Goal: Information Seeking & Learning: Stay updated

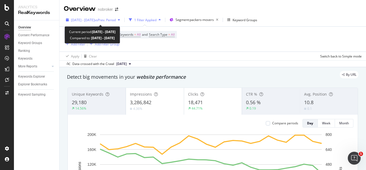
click at [111, 19] on span "vs Prev. Period" at bounding box center [105, 20] width 21 height 5
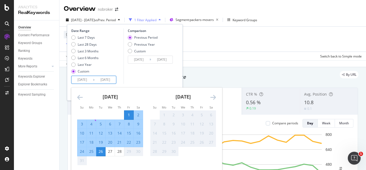
click at [112, 77] on input "[DATE]" at bounding box center [105, 80] width 21 height 8
click at [118, 148] on div "28" at bounding box center [119, 151] width 9 height 9
type input "[DATE]"
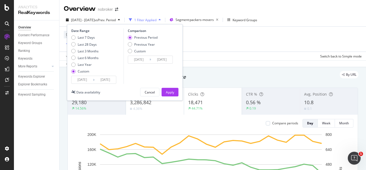
click at [112, 80] on input "[DATE]" at bounding box center [105, 80] width 21 height 8
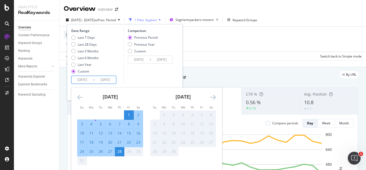
click at [150, 74] on div "Comparison Previous Period Previous Year Custom [DATE] Navigate forward to inte…" at bounding box center [149, 55] width 51 height 55
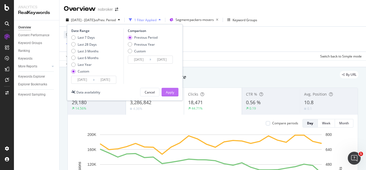
click at [172, 94] on div "Apply" at bounding box center [170, 92] width 8 height 5
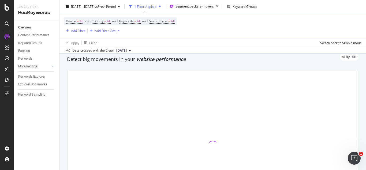
scroll to position [18, 0]
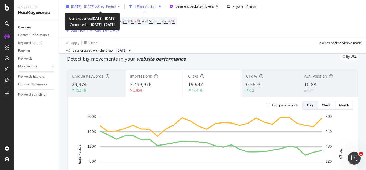
click at [107, 9] on div "[DATE] - [DATE] vs Prev. Period" at bounding box center [93, 6] width 58 height 8
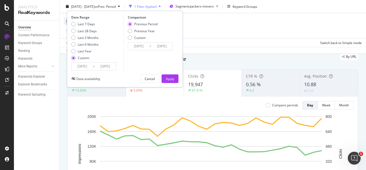
click at [89, 69] on input "[DATE]" at bounding box center [82, 66] width 21 height 8
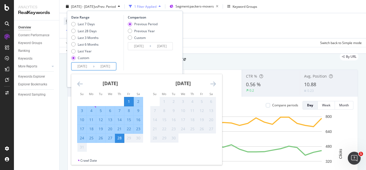
click at [89, 136] on div "25" at bounding box center [91, 137] width 9 height 5
type input "[DATE]"
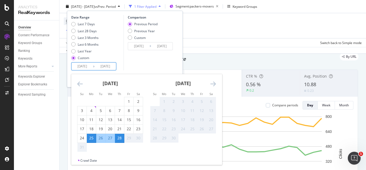
click at [117, 138] on div "28" at bounding box center [119, 137] width 9 height 5
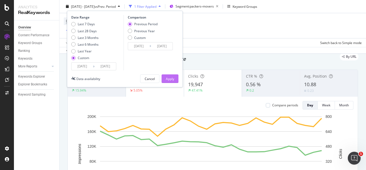
click at [168, 79] on div "Apply" at bounding box center [170, 78] width 8 height 5
